Goal: Information Seeking & Learning: Learn about a topic

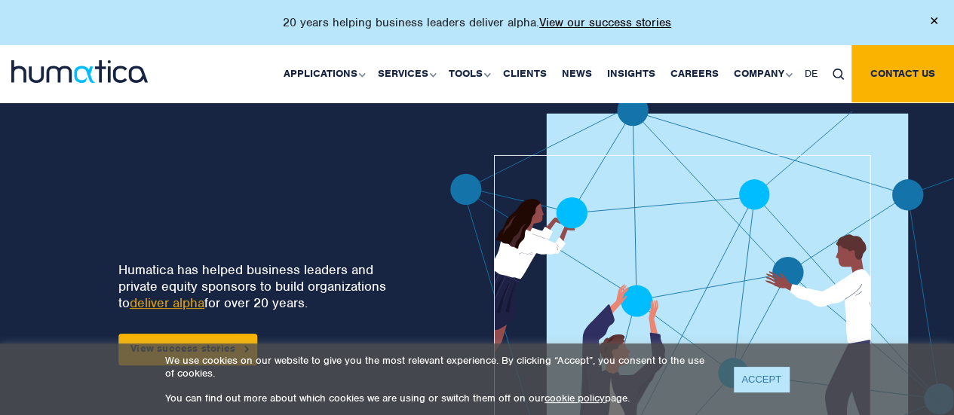
click at [749, 374] on link "ACCEPT" at bounding box center [761, 379] width 55 height 25
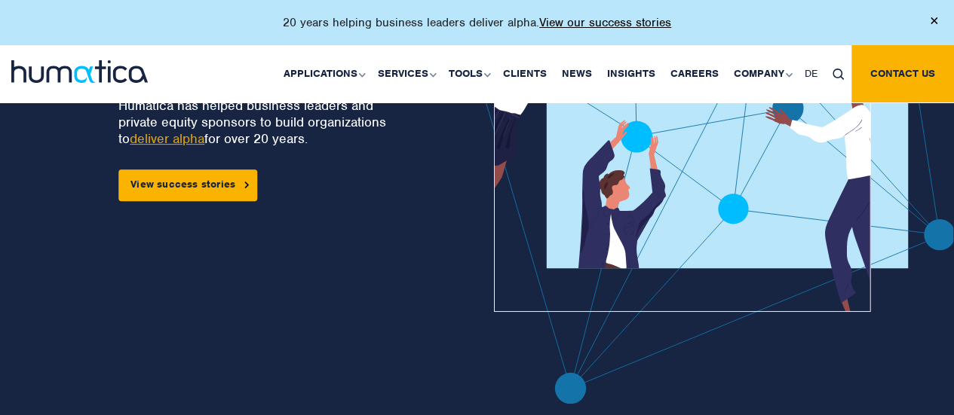
scroll to position [163, 0]
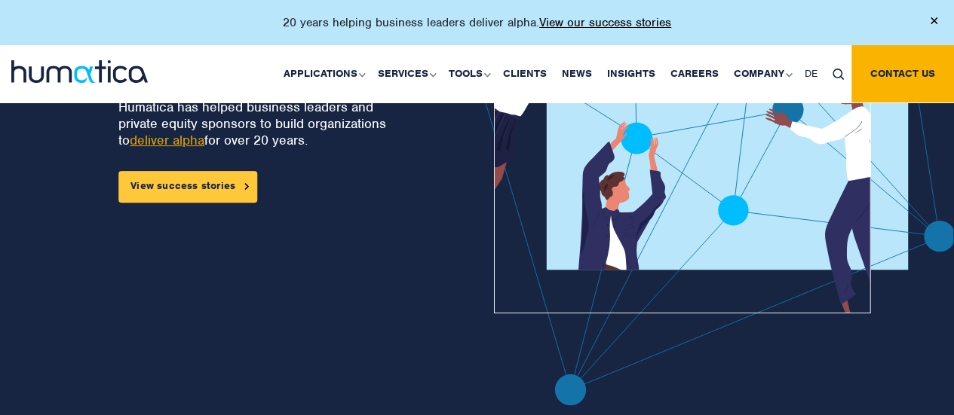
click at [205, 176] on link "View success stories" at bounding box center [187, 187] width 139 height 32
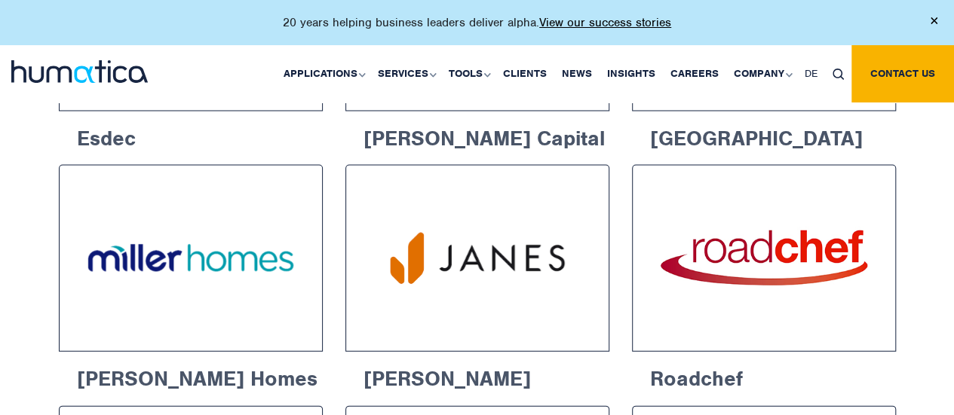
scroll to position [1458, 0]
